Goal: Task Accomplishment & Management: Manage account settings

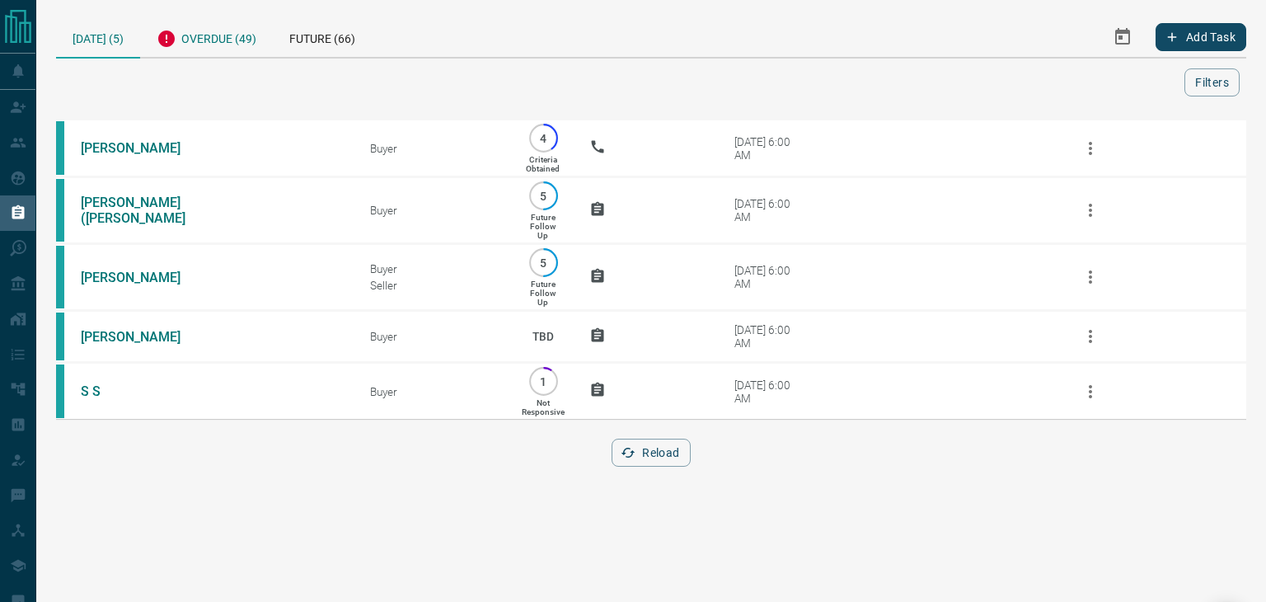
click at [228, 45] on div "Overdue (49)" at bounding box center [206, 36] width 133 height 40
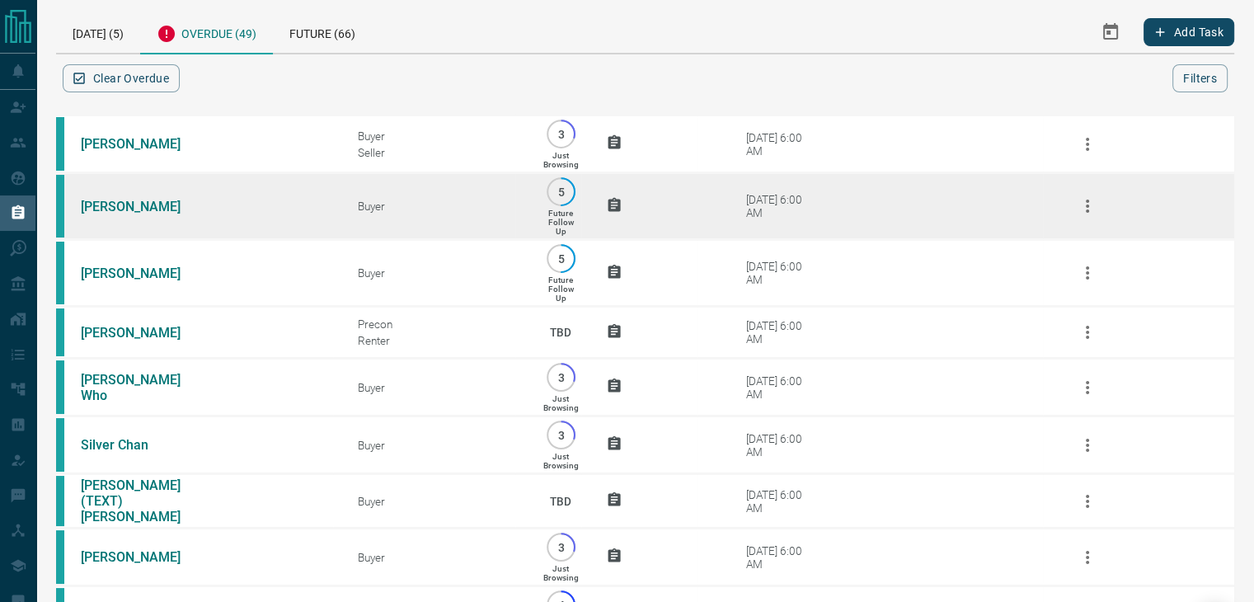
scroll to position [3, 0]
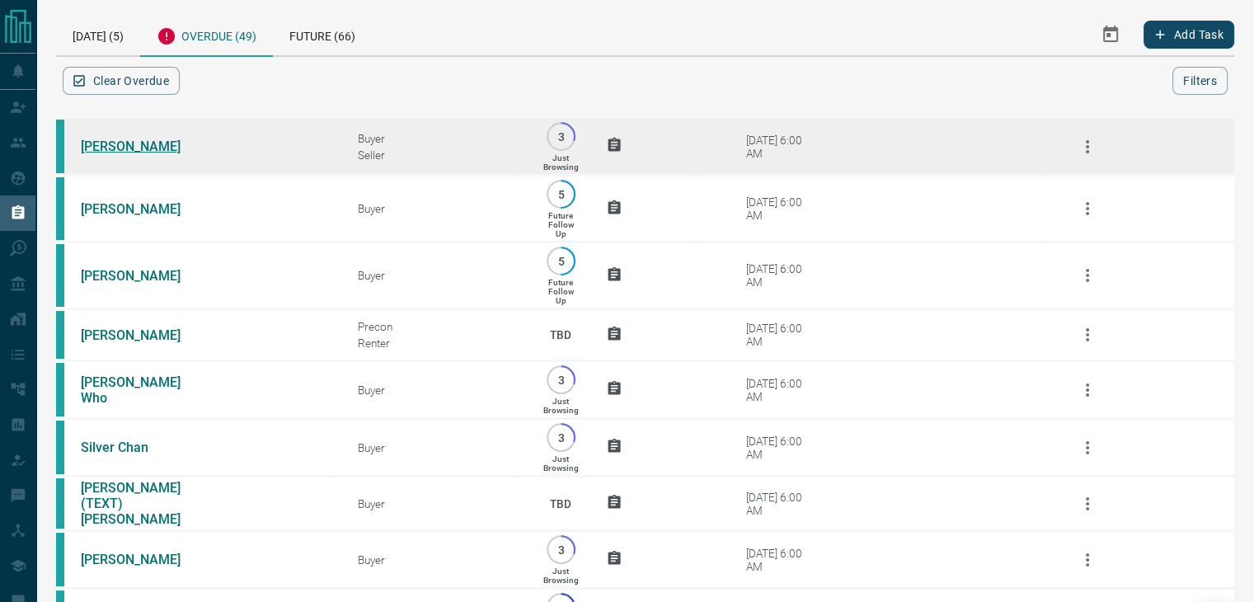
click at [92, 146] on link "[PERSON_NAME]" at bounding box center [143, 147] width 124 height 16
click at [1085, 148] on icon "button" at bounding box center [1088, 147] width 20 height 20
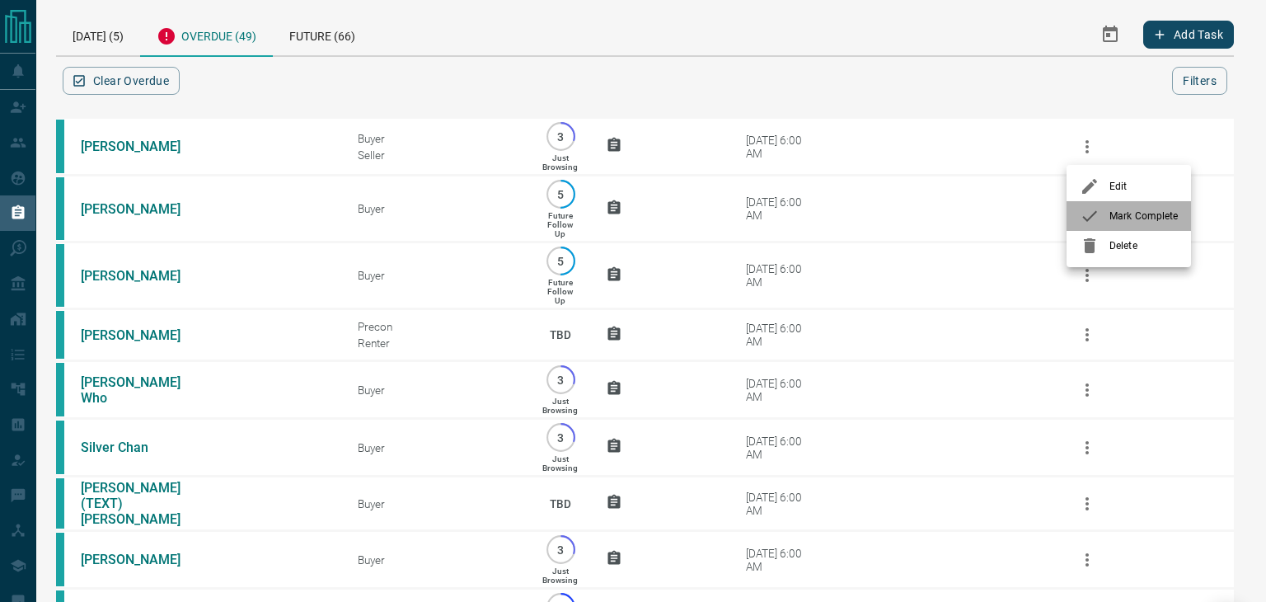
click at [1110, 212] on span "Mark Complete" at bounding box center [1144, 216] width 68 height 15
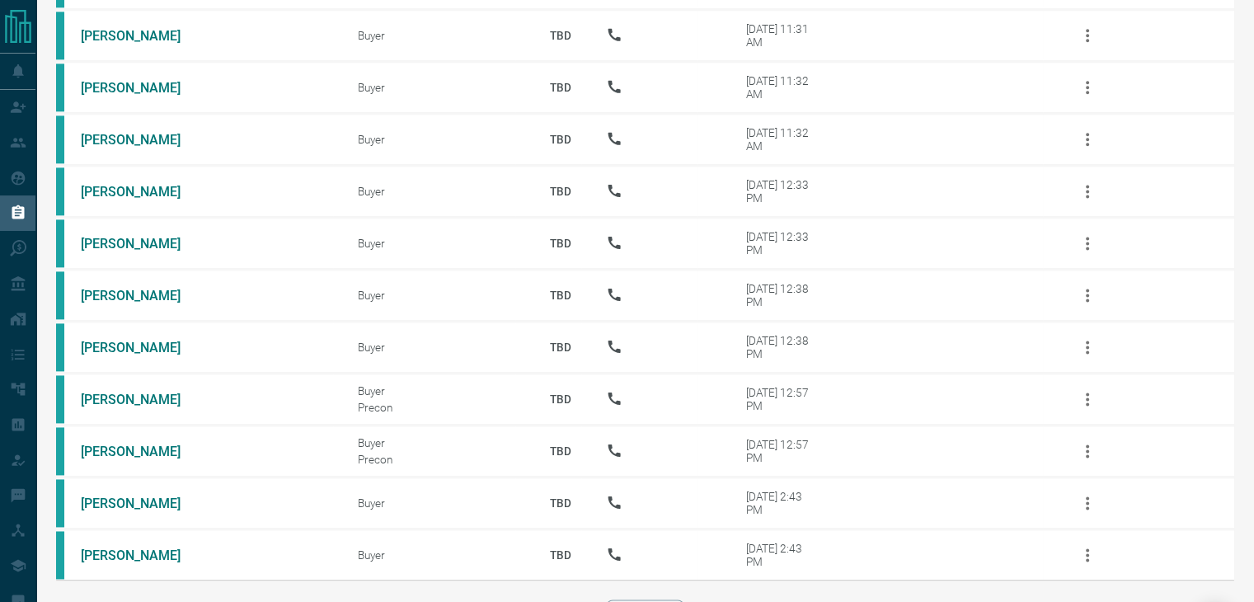
scroll to position [2255, 0]
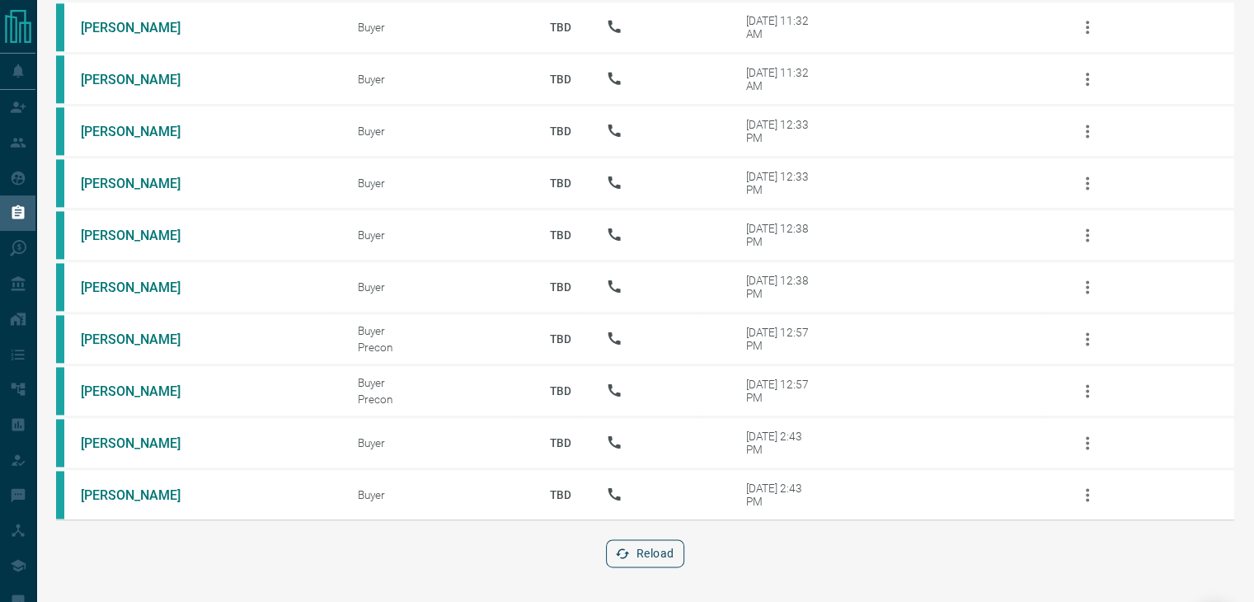
click at [625, 559] on button "Reload" at bounding box center [645, 553] width 78 height 28
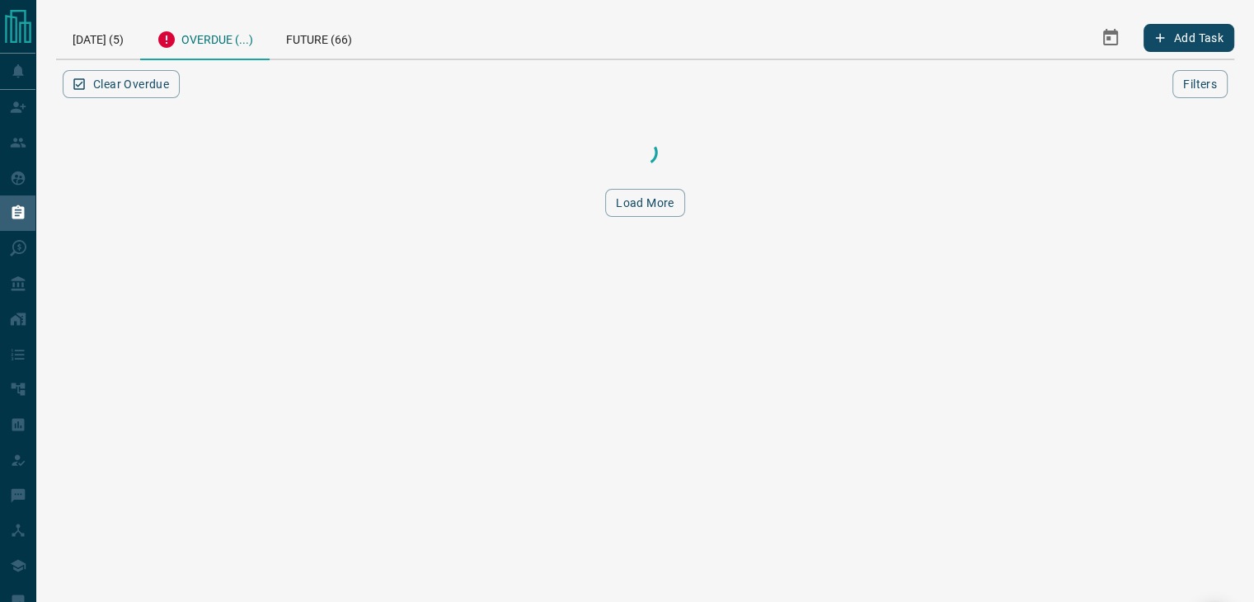
scroll to position [0, 0]
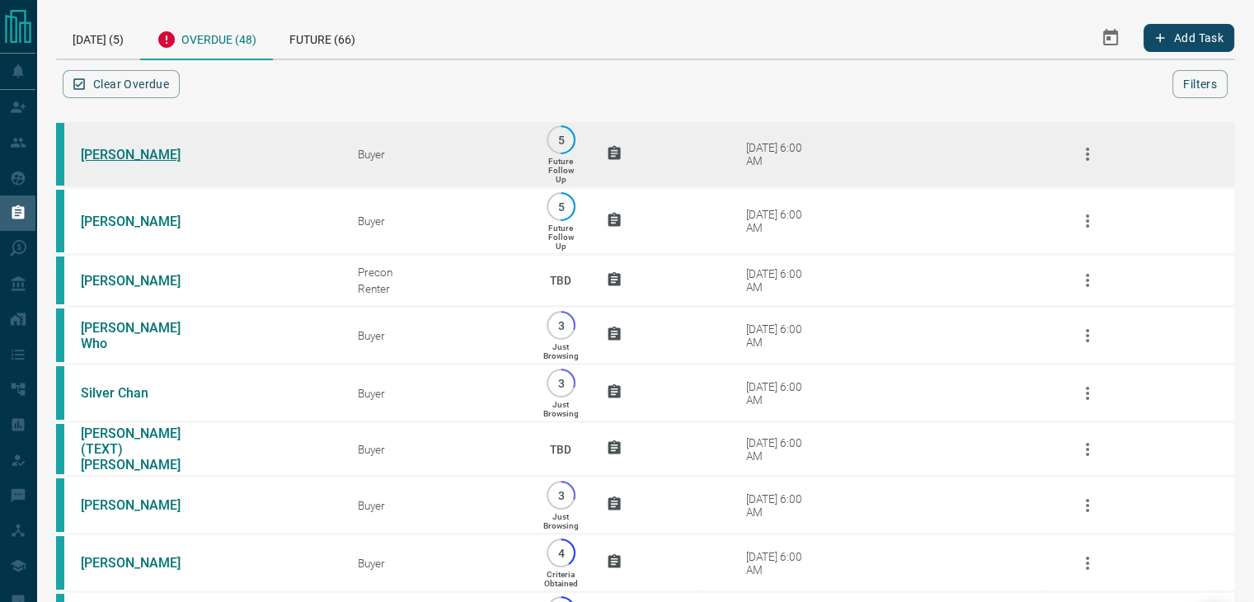
click at [105, 153] on link "[PERSON_NAME]" at bounding box center [143, 155] width 124 height 16
click at [1086, 162] on icon "button" at bounding box center [1088, 154] width 20 height 20
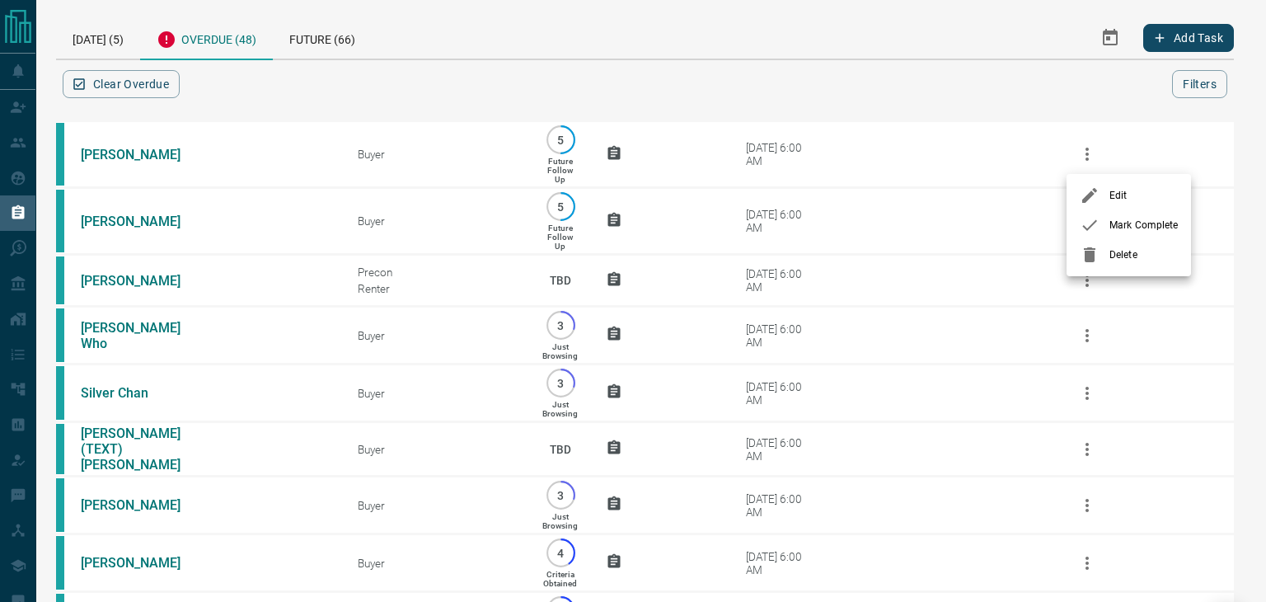
click at [1093, 231] on icon at bounding box center [1090, 225] width 20 height 20
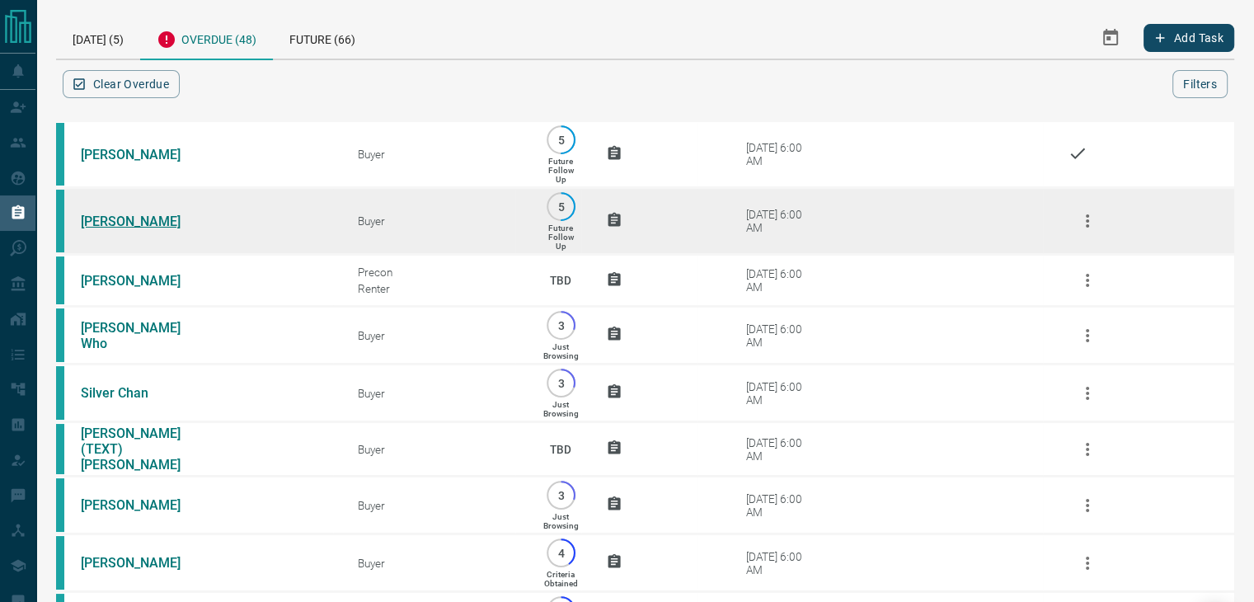
click at [114, 228] on link "[PERSON_NAME]" at bounding box center [143, 222] width 124 height 16
click at [1094, 225] on icon "button" at bounding box center [1088, 221] width 20 height 20
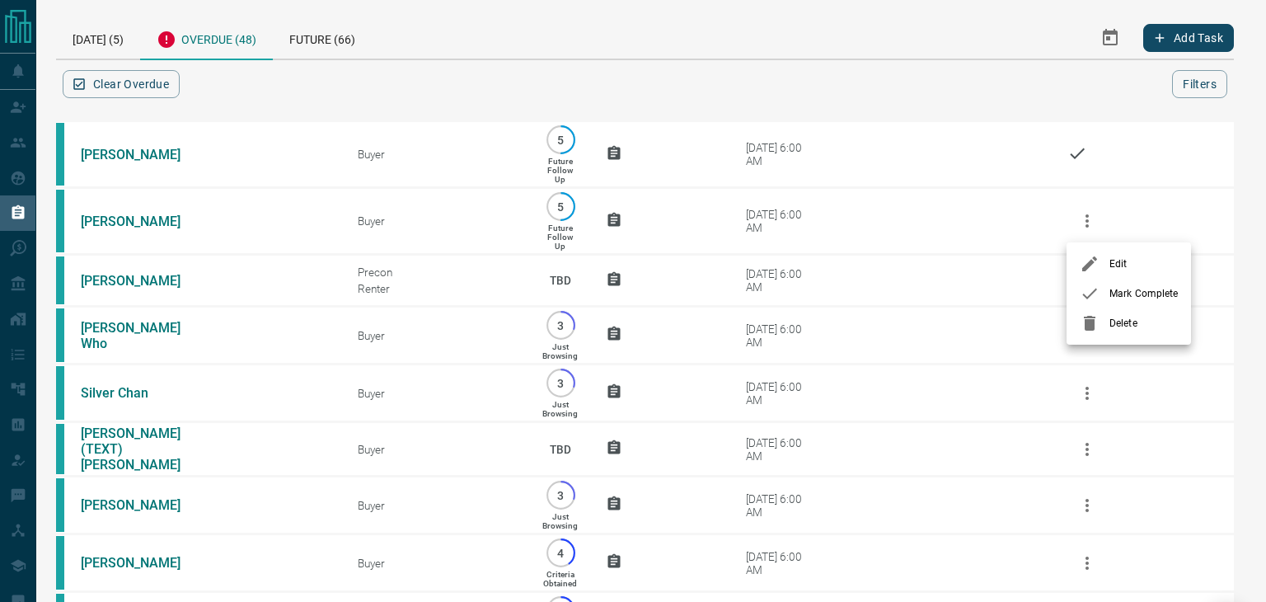
click at [1092, 291] on icon at bounding box center [1090, 294] width 20 height 20
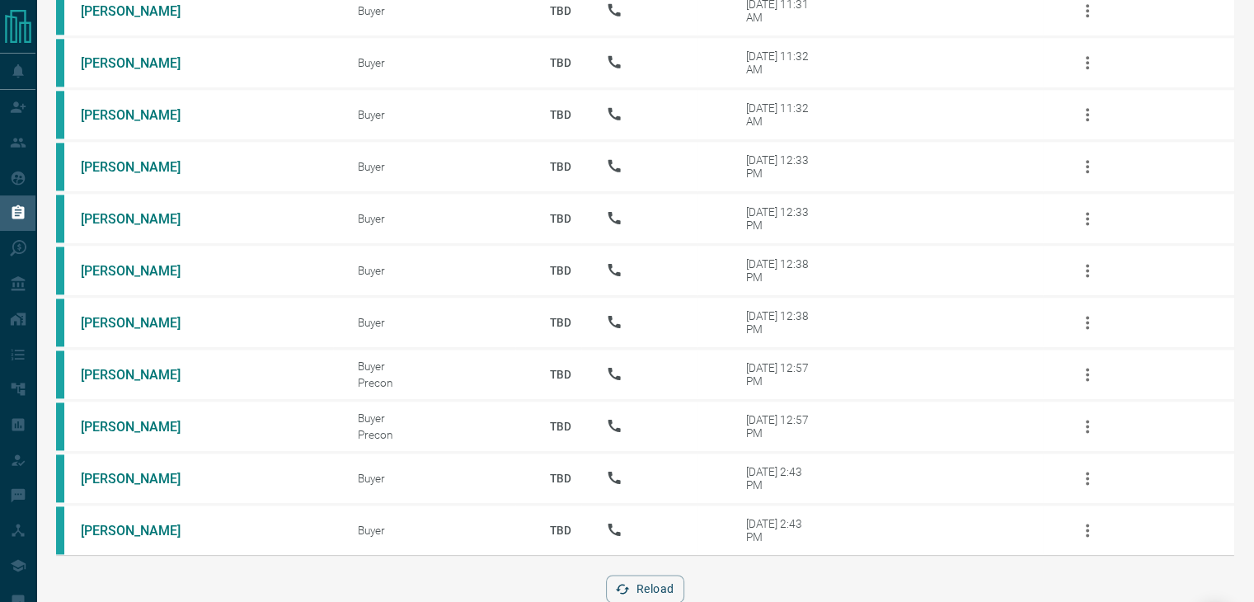
scroll to position [2196, 0]
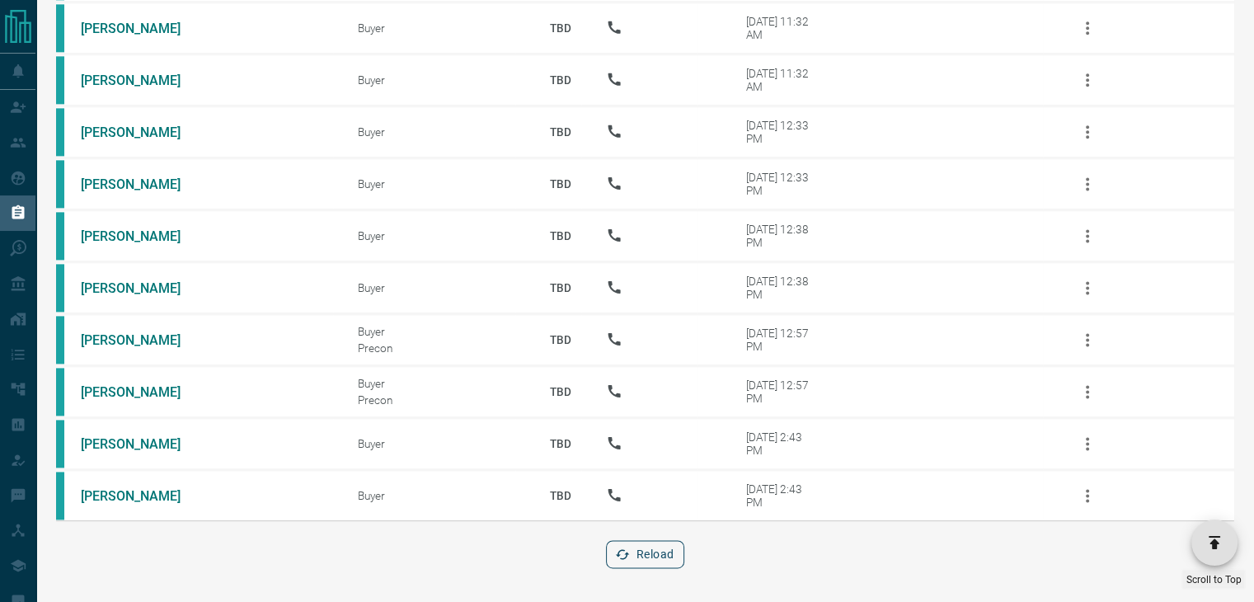
click at [640, 561] on button "Reload" at bounding box center [645, 554] width 78 height 28
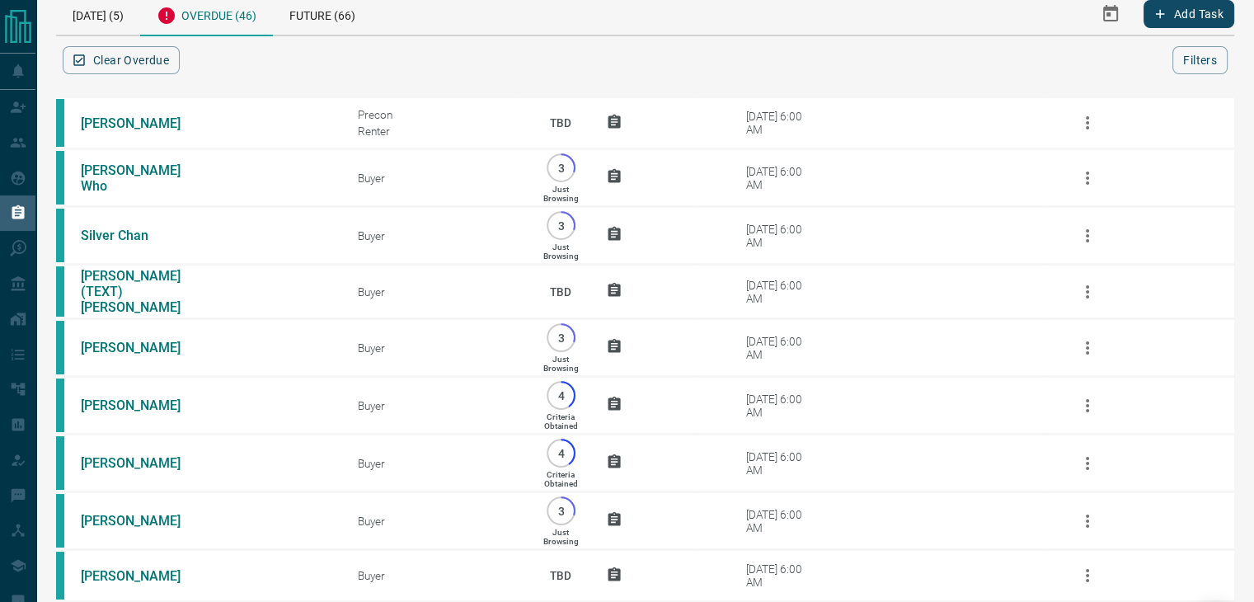
scroll to position [0, 0]
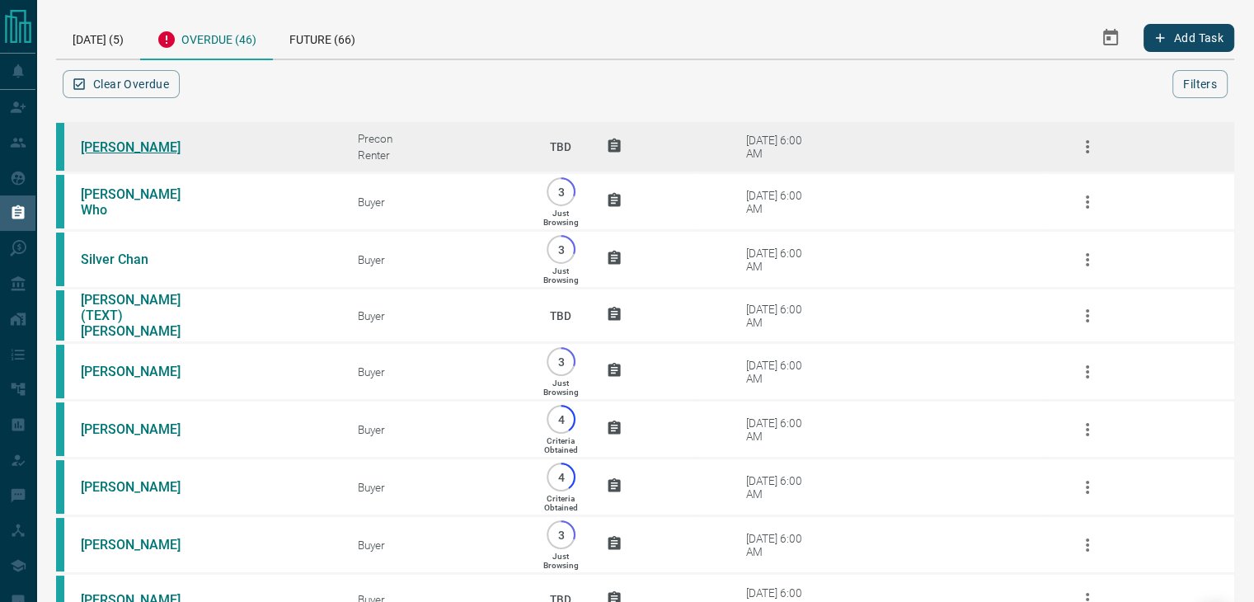
click at [117, 143] on link "[PERSON_NAME]" at bounding box center [143, 147] width 124 height 16
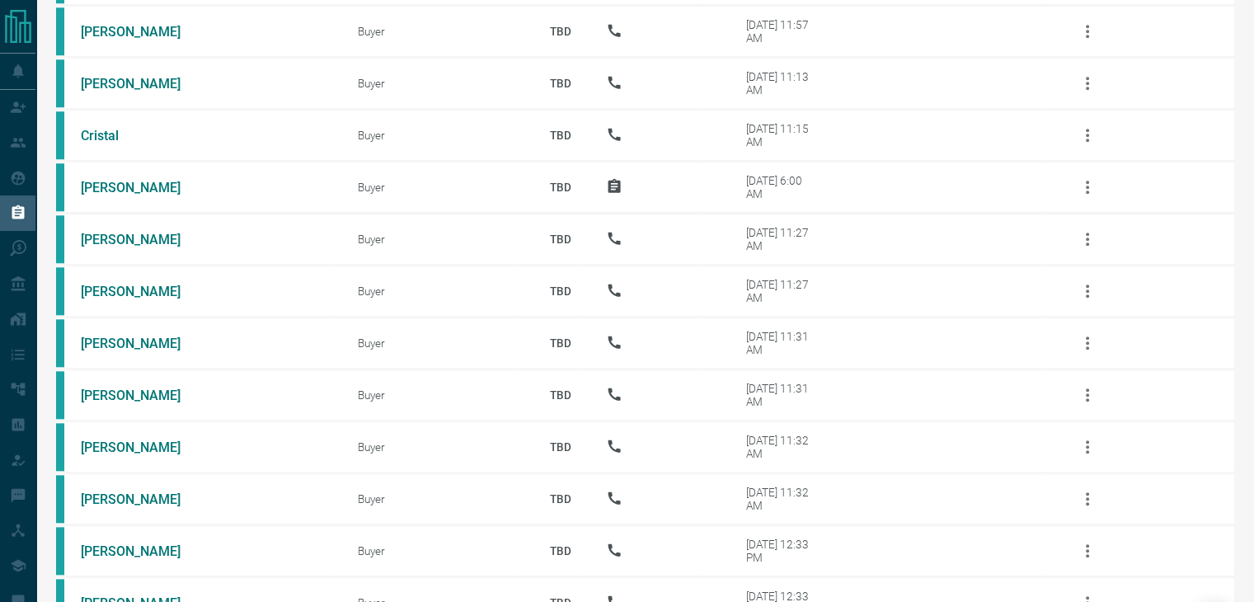
scroll to position [2058, 0]
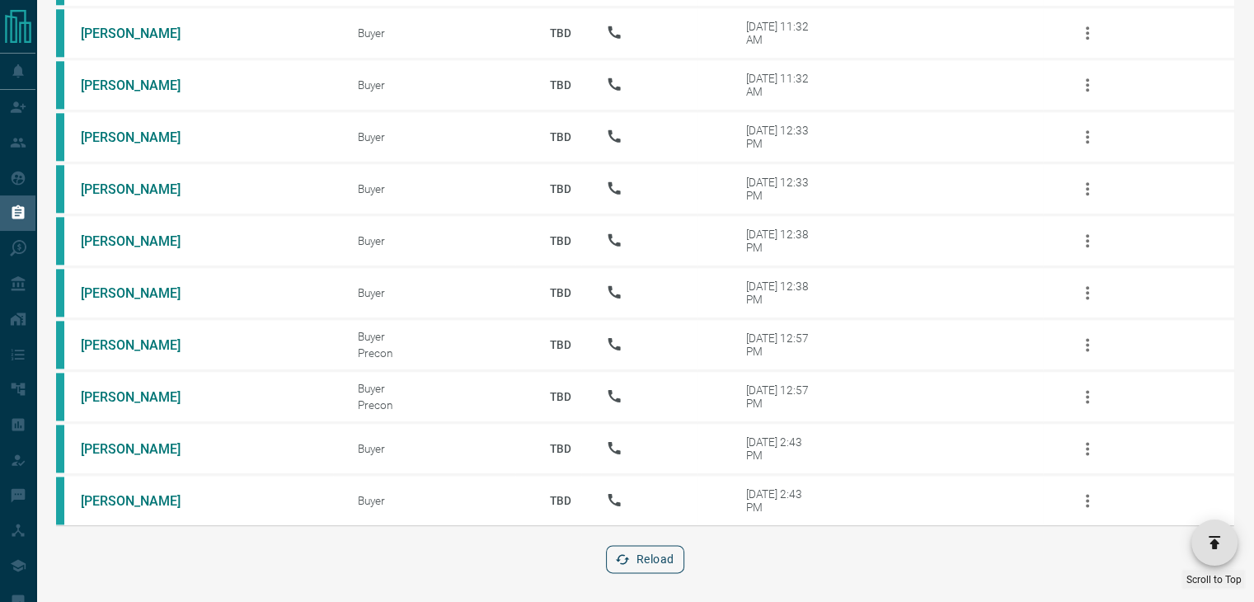
click at [631, 555] on button "Reload" at bounding box center [645, 559] width 78 height 28
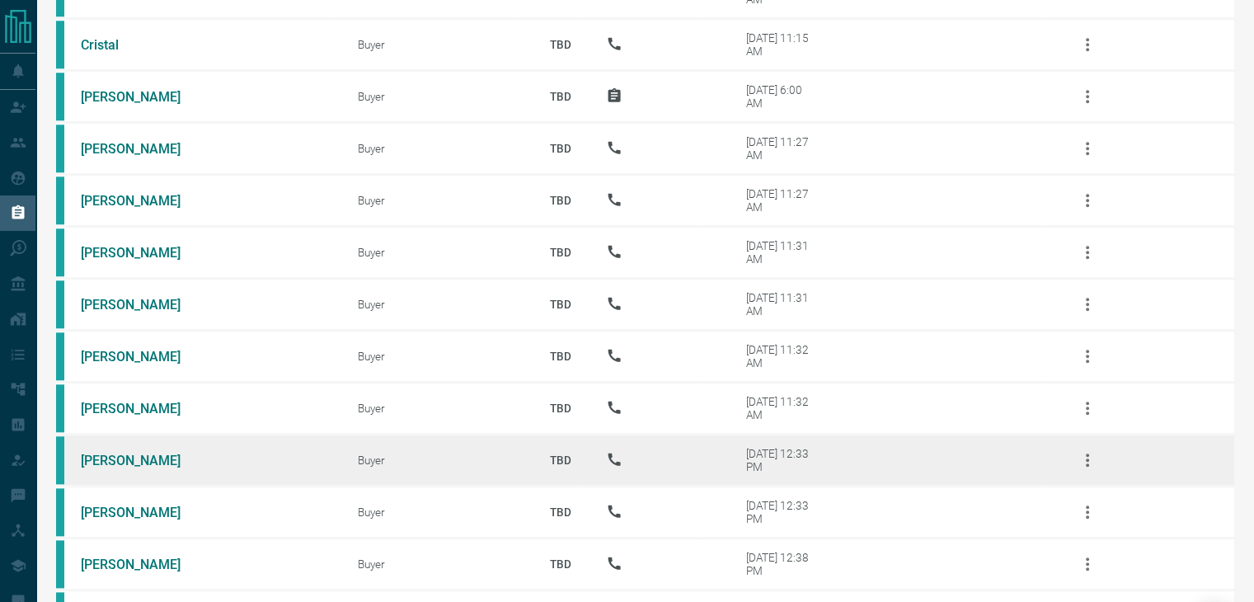
scroll to position [1681, 0]
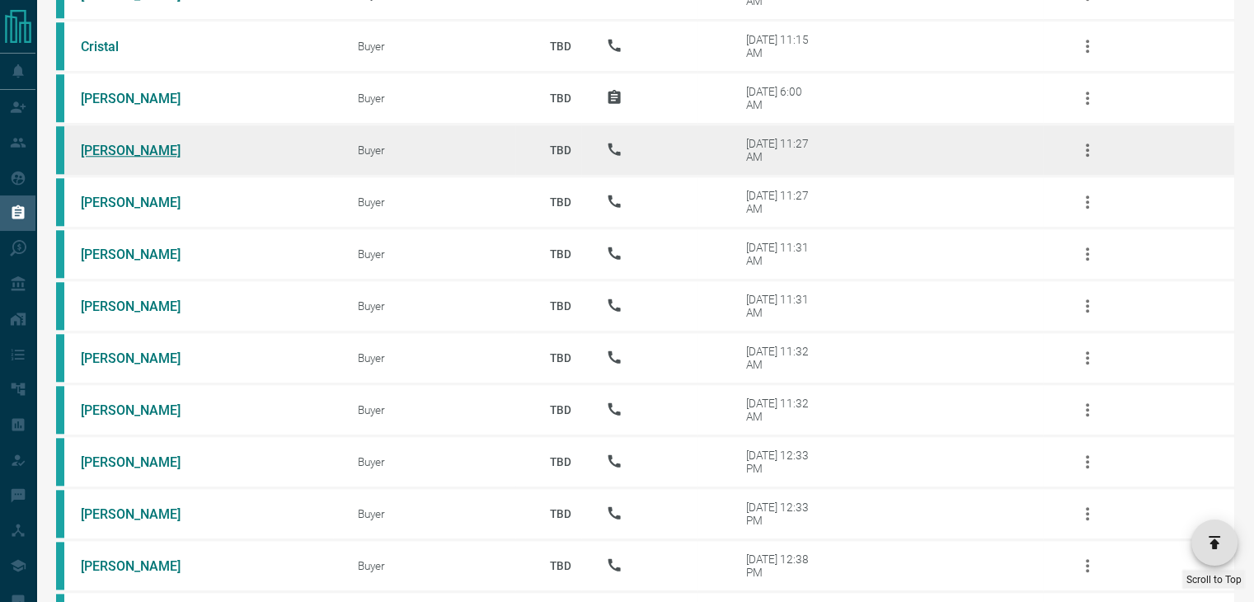
click at [119, 150] on link "[PERSON_NAME]" at bounding box center [143, 151] width 124 height 16
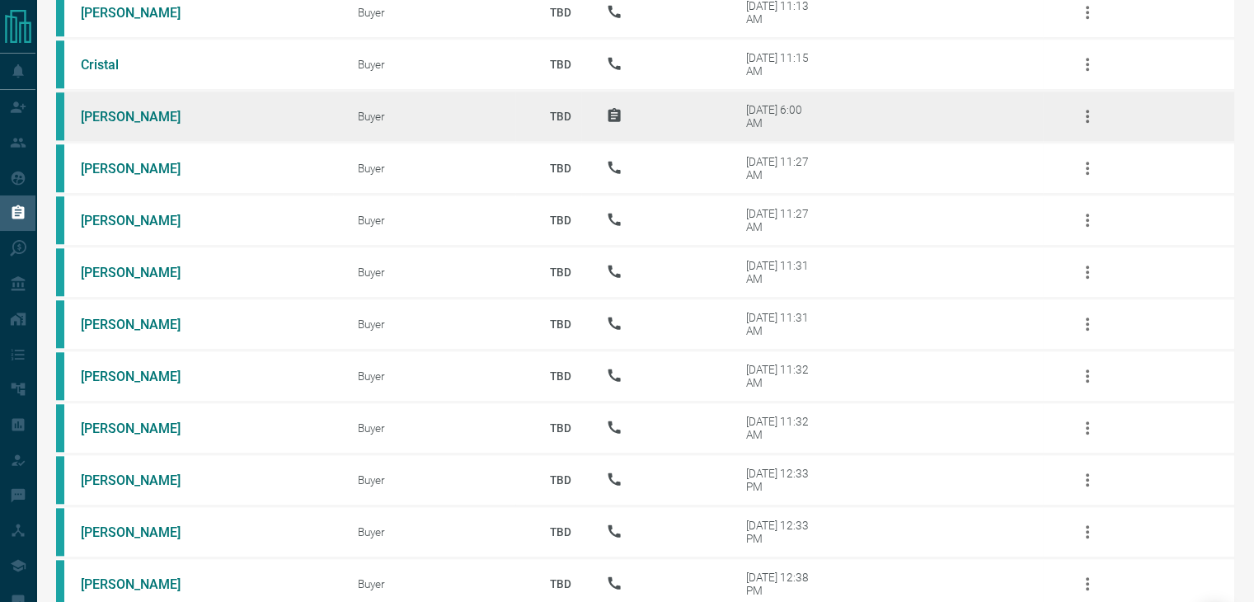
scroll to position [1660, 0]
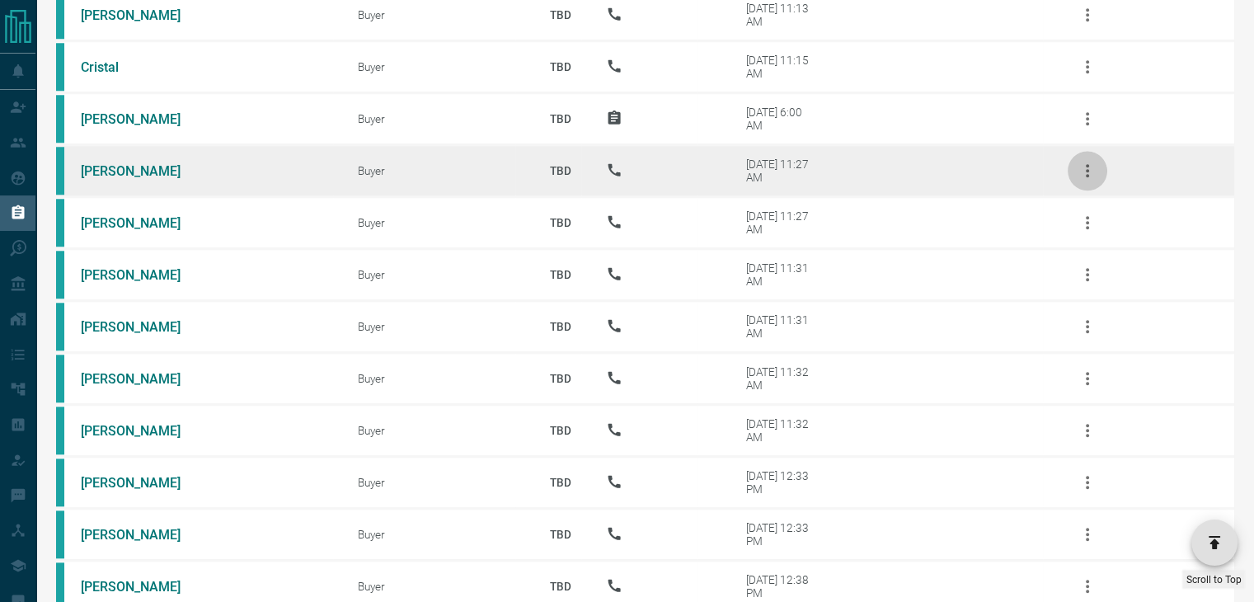
click at [1084, 176] on icon "button" at bounding box center [1088, 171] width 20 height 20
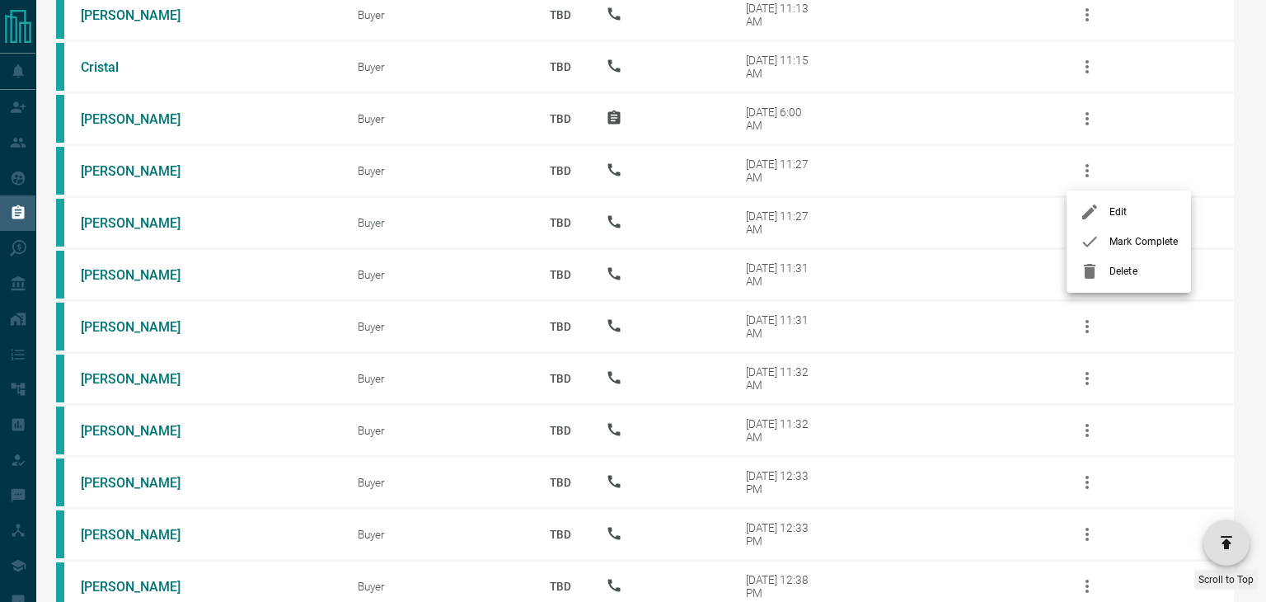
click at [1087, 238] on icon at bounding box center [1090, 242] width 20 height 20
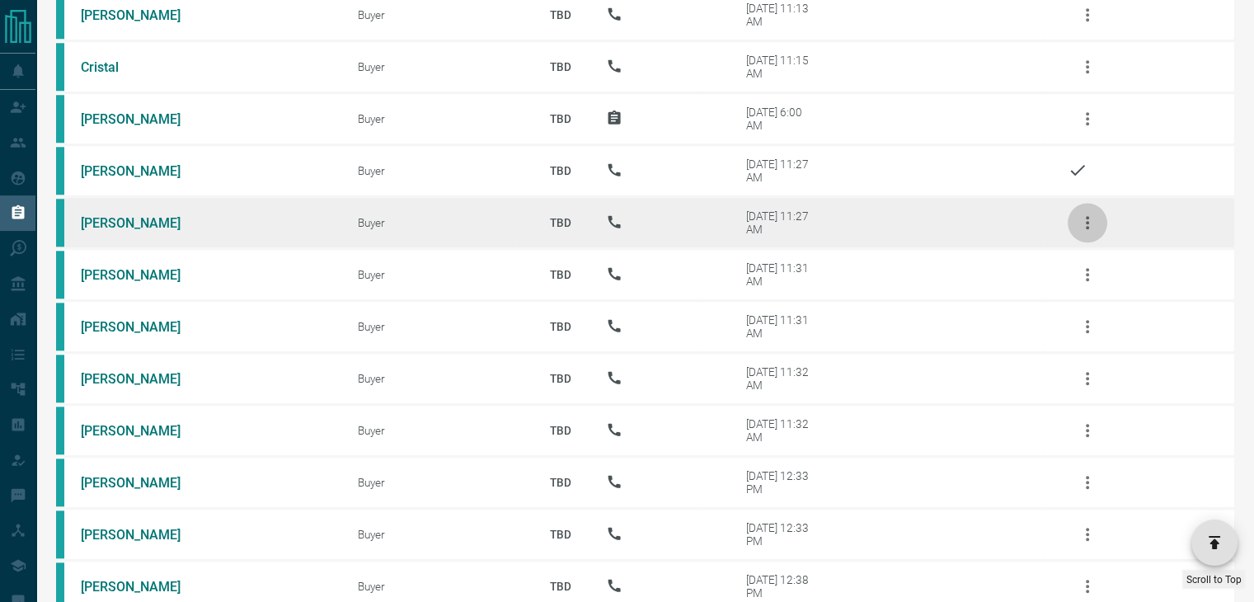
click at [1081, 225] on icon "button" at bounding box center [1088, 223] width 20 height 20
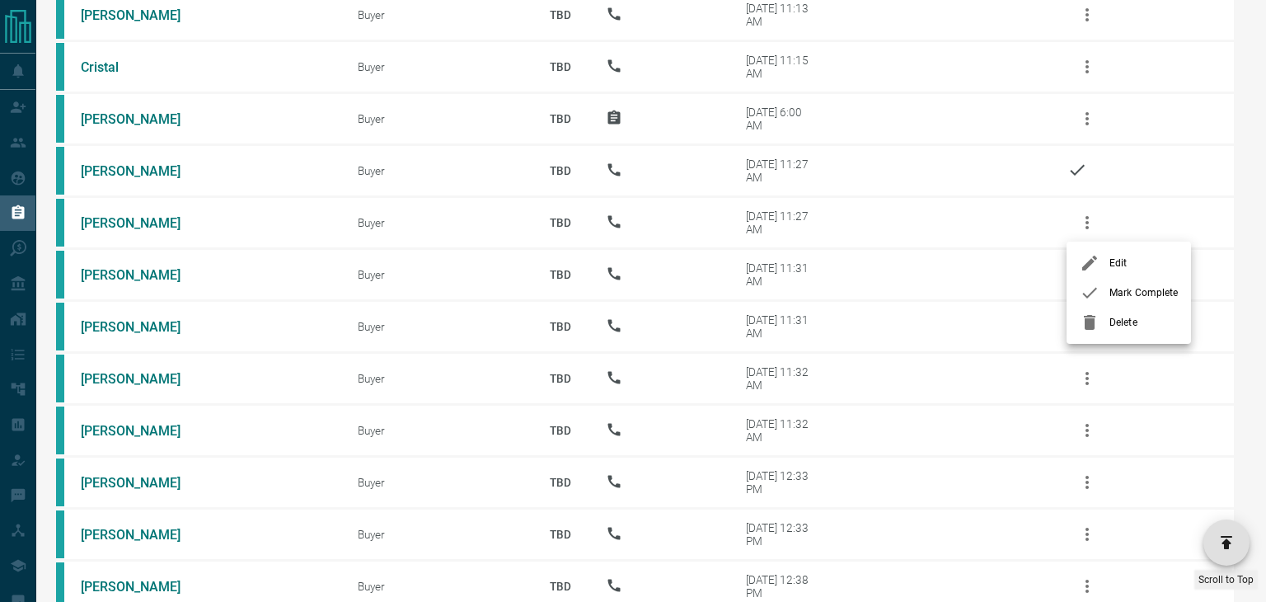
click at [1101, 290] on div at bounding box center [1095, 293] width 30 height 20
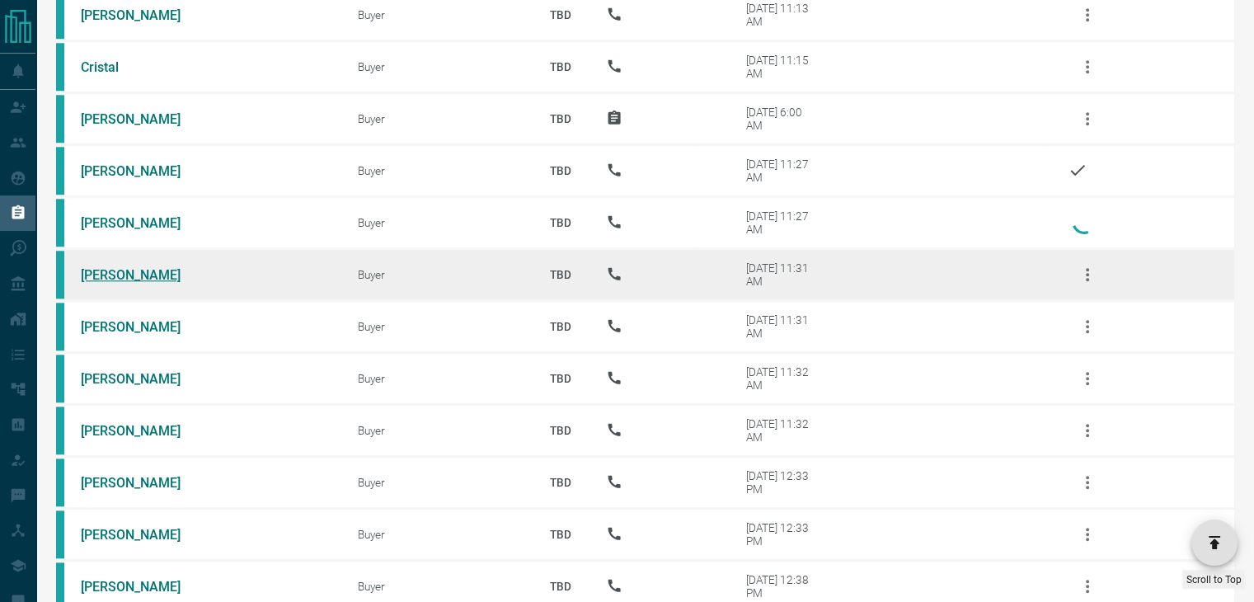
click at [115, 270] on link "[PERSON_NAME]" at bounding box center [143, 275] width 124 height 16
click at [1087, 276] on icon "button" at bounding box center [1088, 275] width 20 height 20
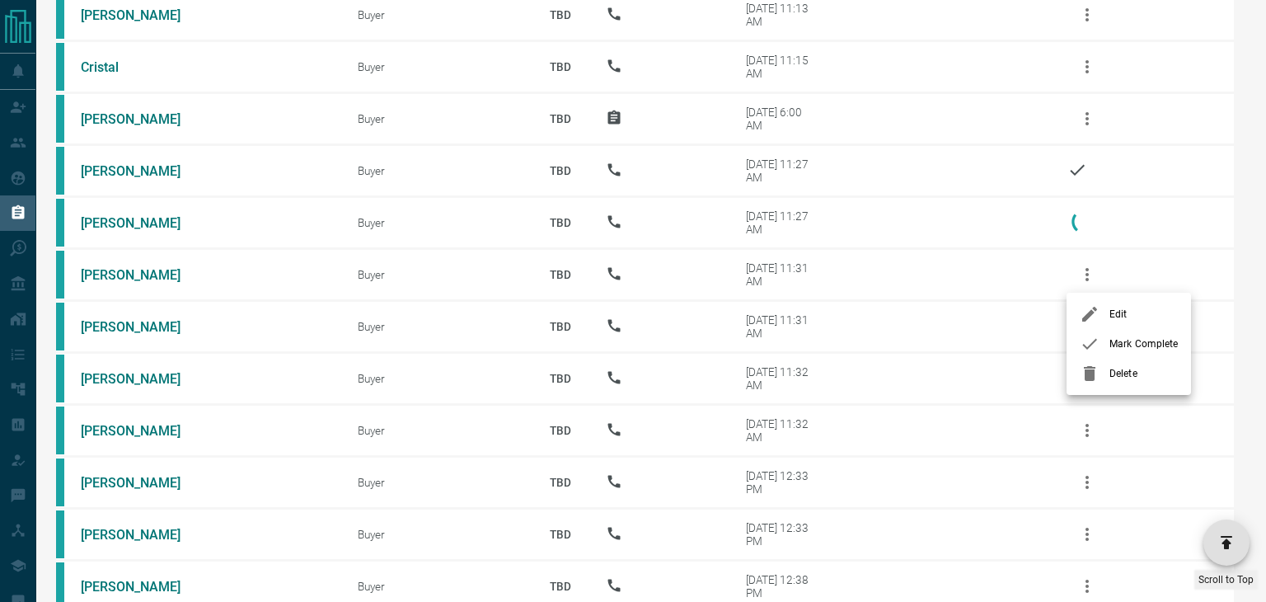
click at [1093, 336] on icon at bounding box center [1090, 344] width 20 height 20
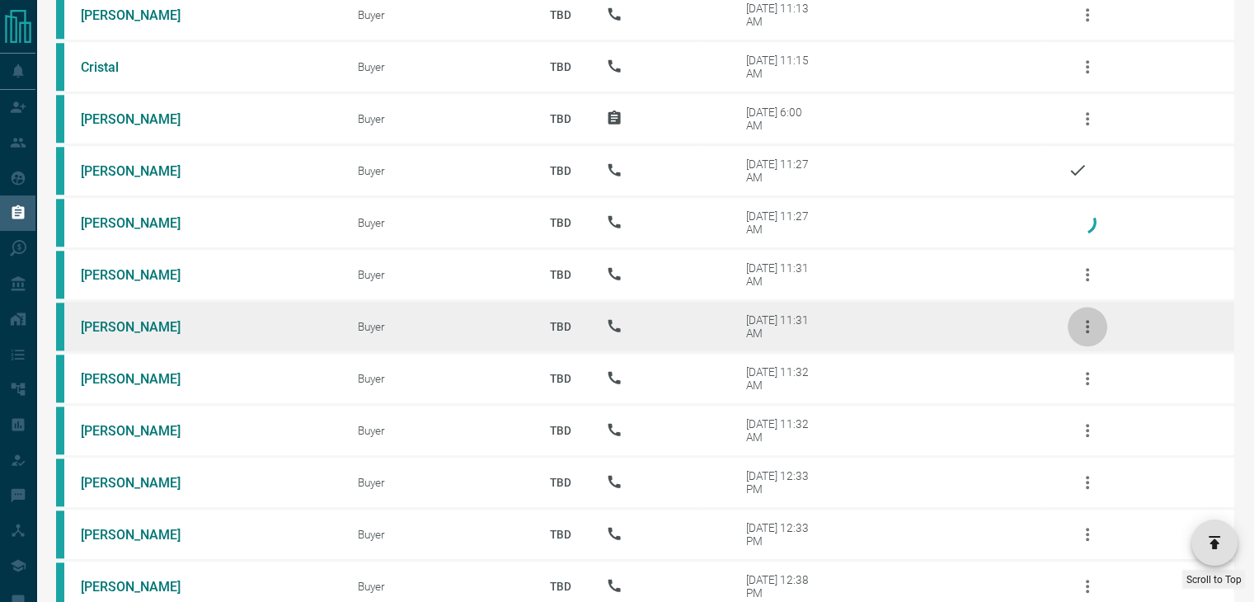
click at [1080, 317] on icon "button" at bounding box center [1088, 327] width 20 height 20
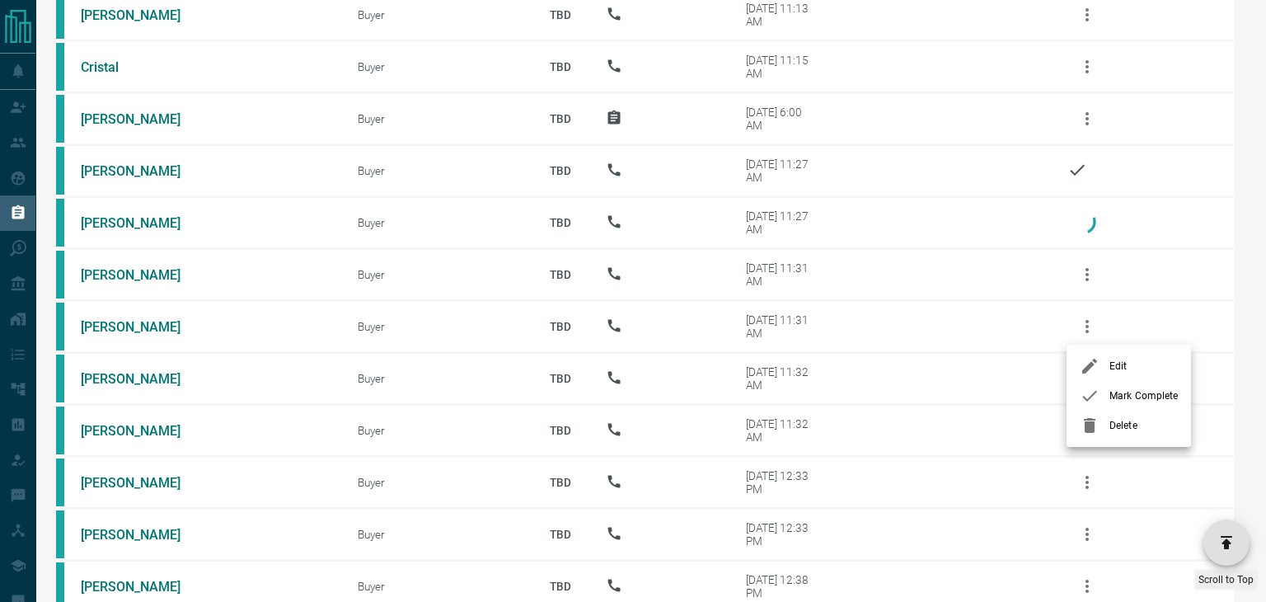
click at [1097, 393] on icon at bounding box center [1090, 396] width 20 height 20
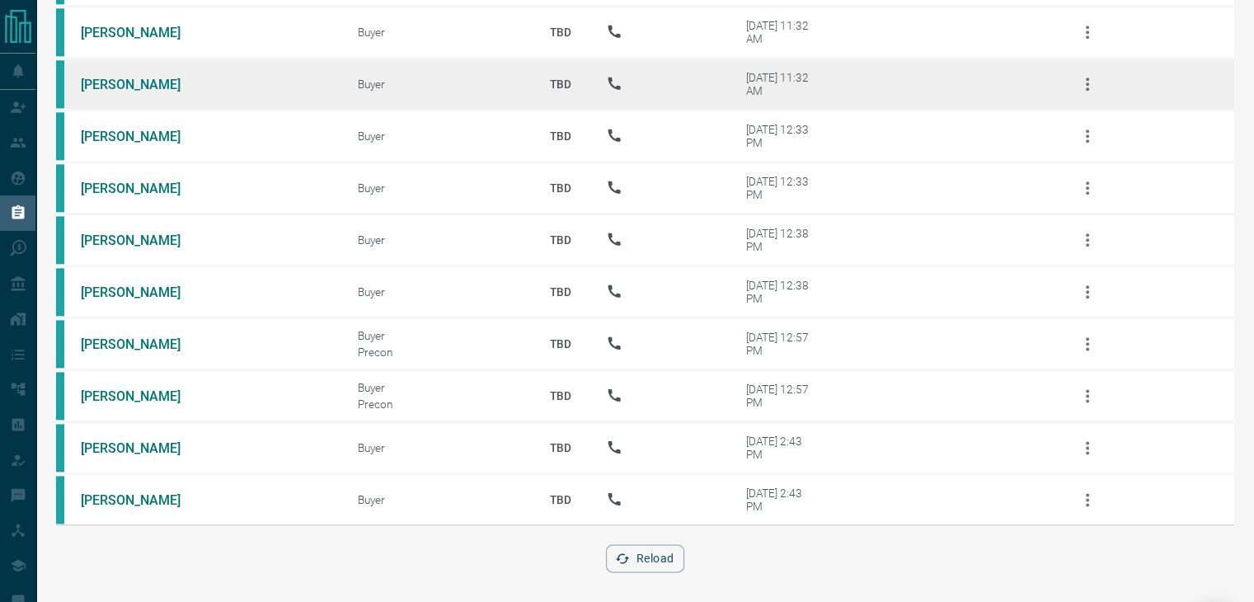
scroll to position [2006, 0]
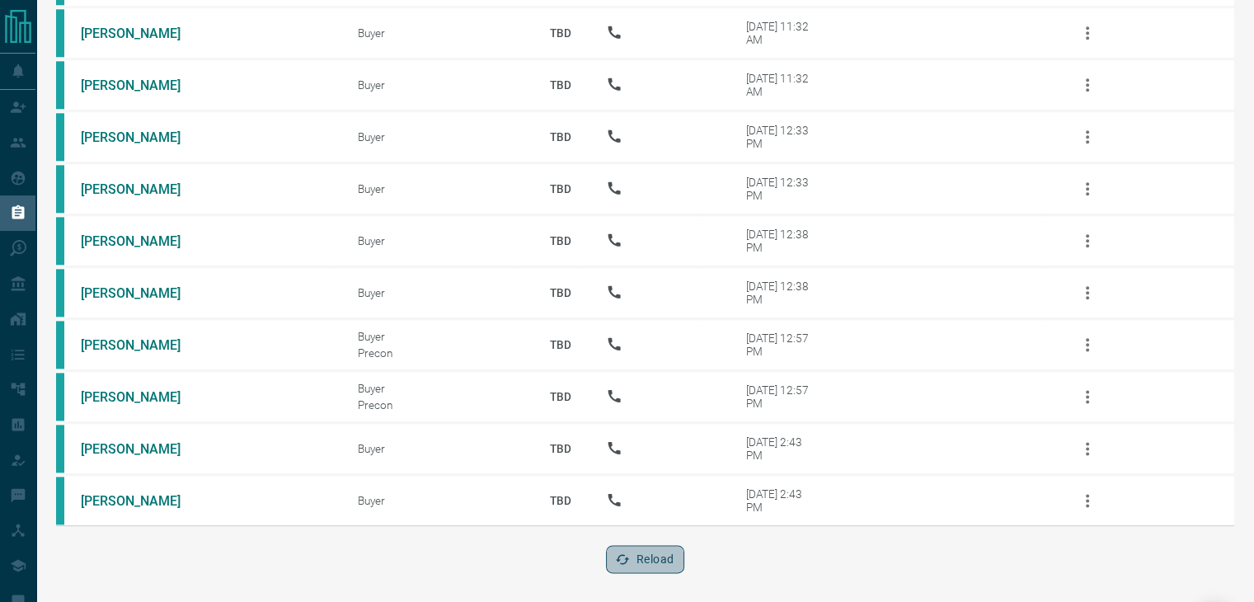
click at [645, 545] on button "Reload" at bounding box center [645, 559] width 78 height 28
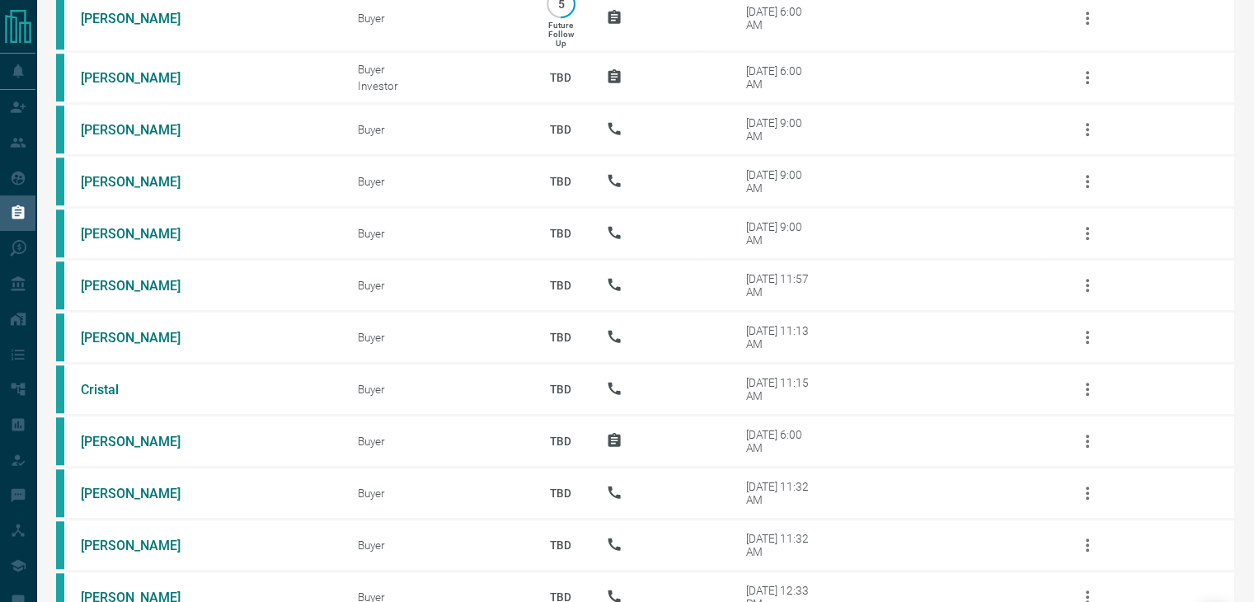
scroll to position [1336, 0]
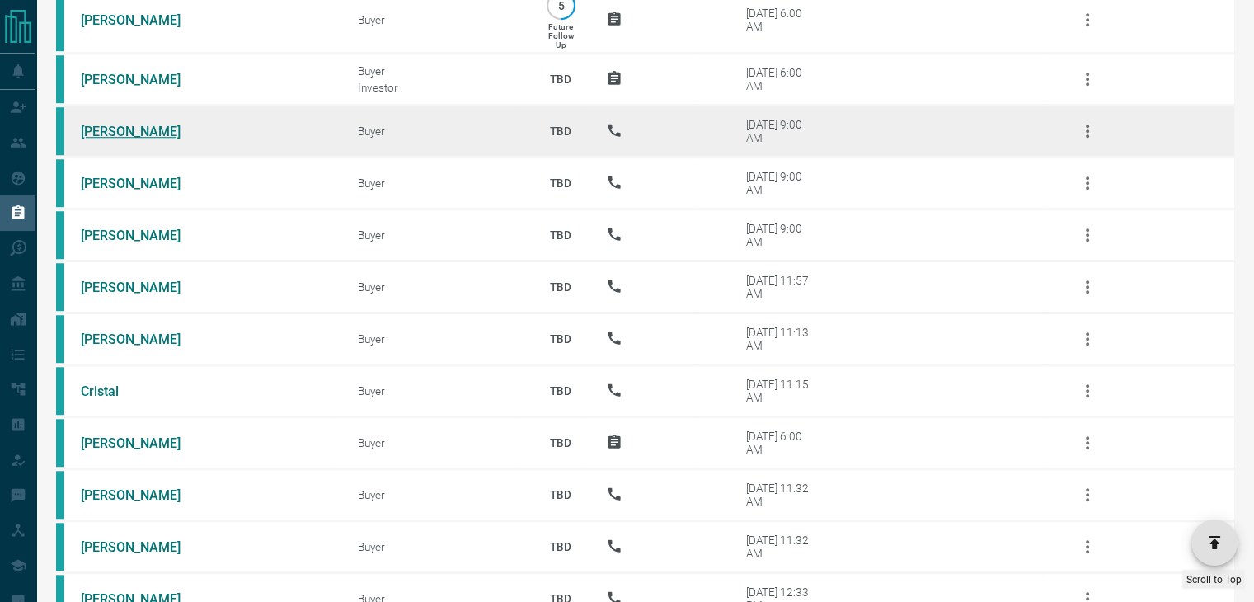
click at [106, 134] on link "[PERSON_NAME]" at bounding box center [143, 132] width 124 height 16
click at [1082, 141] on icon "button" at bounding box center [1088, 131] width 20 height 20
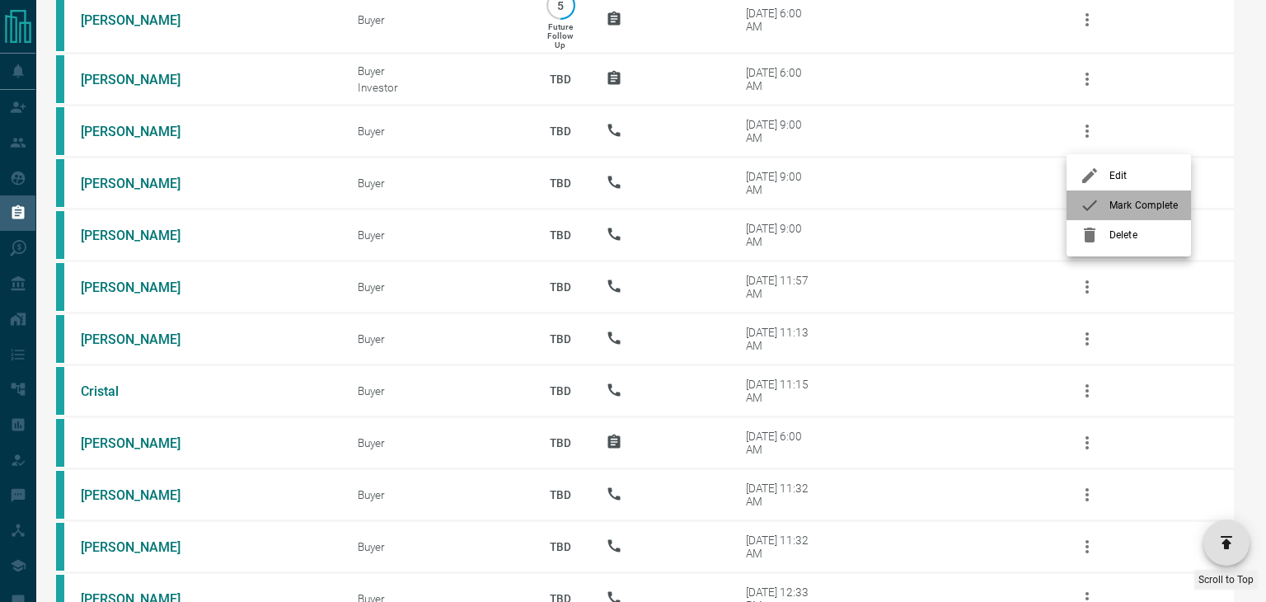
click at [1092, 202] on icon at bounding box center [1090, 205] width 20 height 20
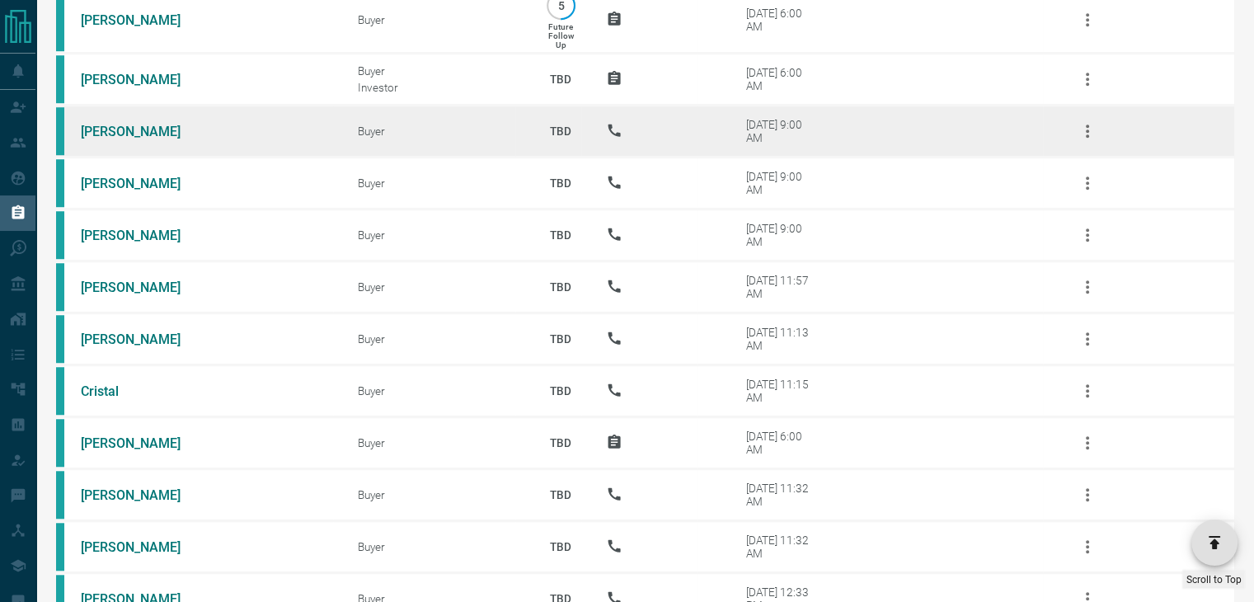
click at [1084, 146] on button "button" at bounding box center [1088, 131] width 40 height 40
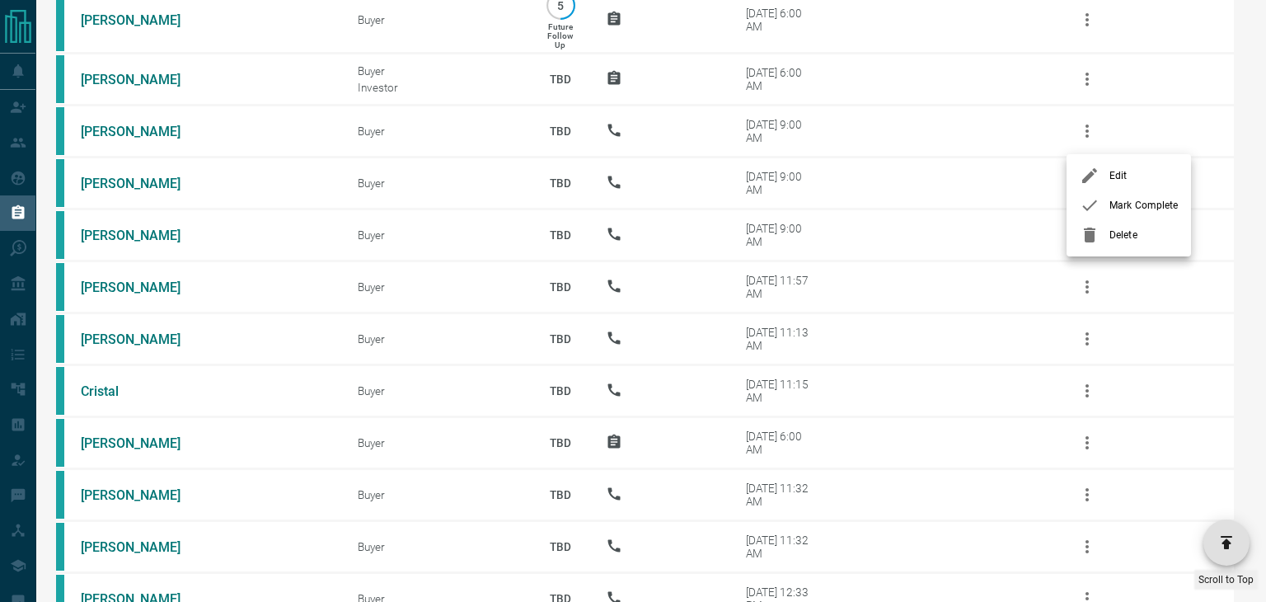
click at [1084, 204] on icon at bounding box center [1090, 205] width 20 height 20
